Goal: Use online tool/utility: Utilize a website feature to perform a specific function

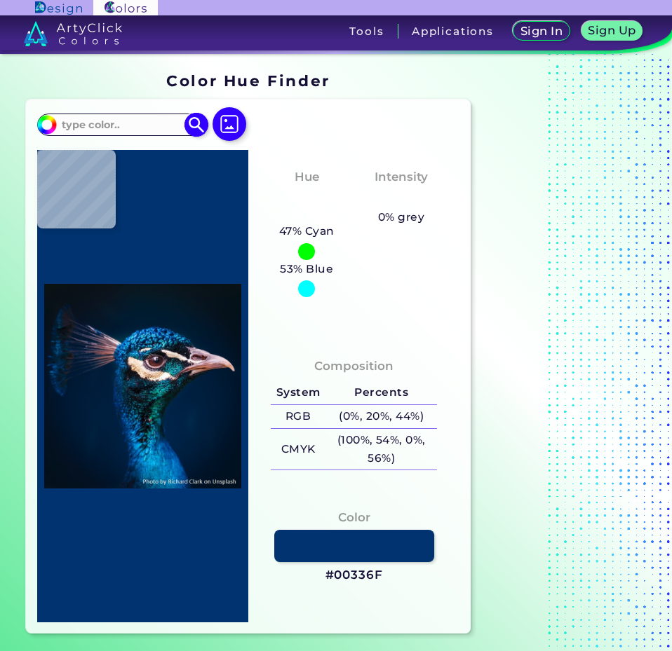
click at [170, 117] on input at bounding box center [122, 125] width 130 height 19
click at [230, 123] on img at bounding box center [229, 124] width 41 height 41
click at [0, 0] on input "file" at bounding box center [0, 0] width 0 height 0
click at [217, 127] on img at bounding box center [229, 124] width 41 height 41
click at [0, 0] on input "file" at bounding box center [0, 0] width 0 height 0
